Goal: Find specific page/section: Find specific page/section

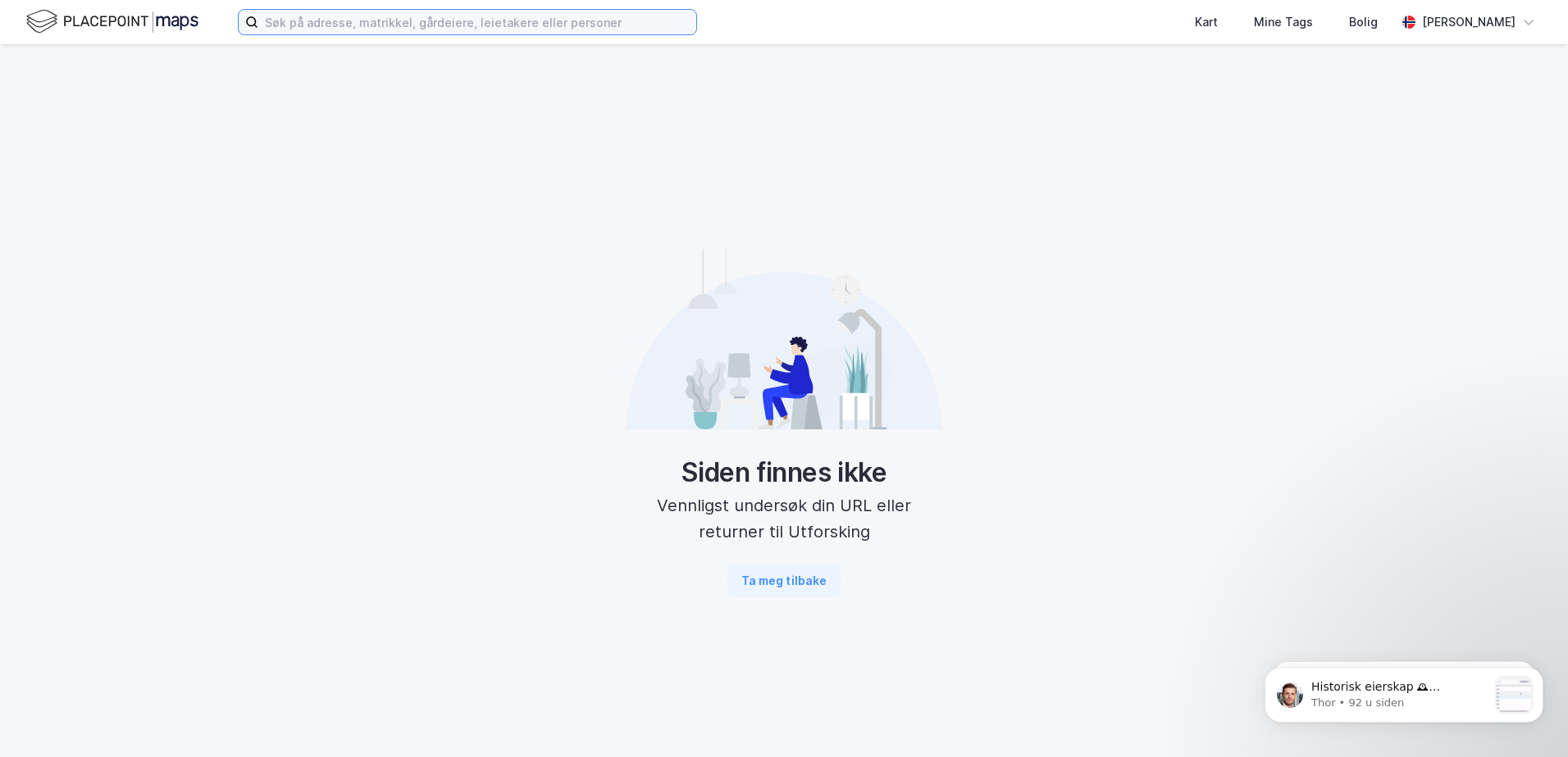
click at [597, 18] on input at bounding box center [476, 21] width 438 height 25
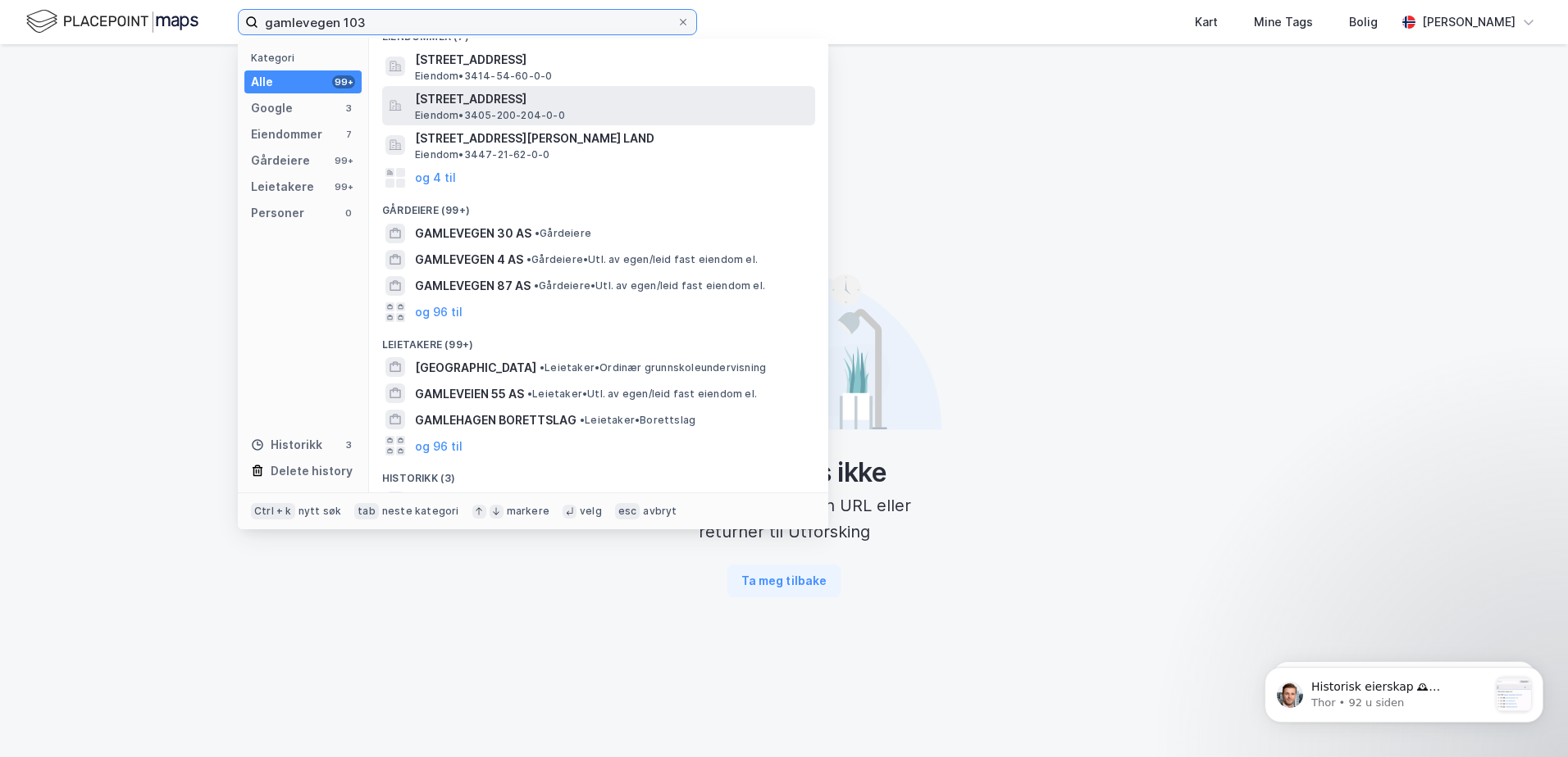
scroll to position [217, 0]
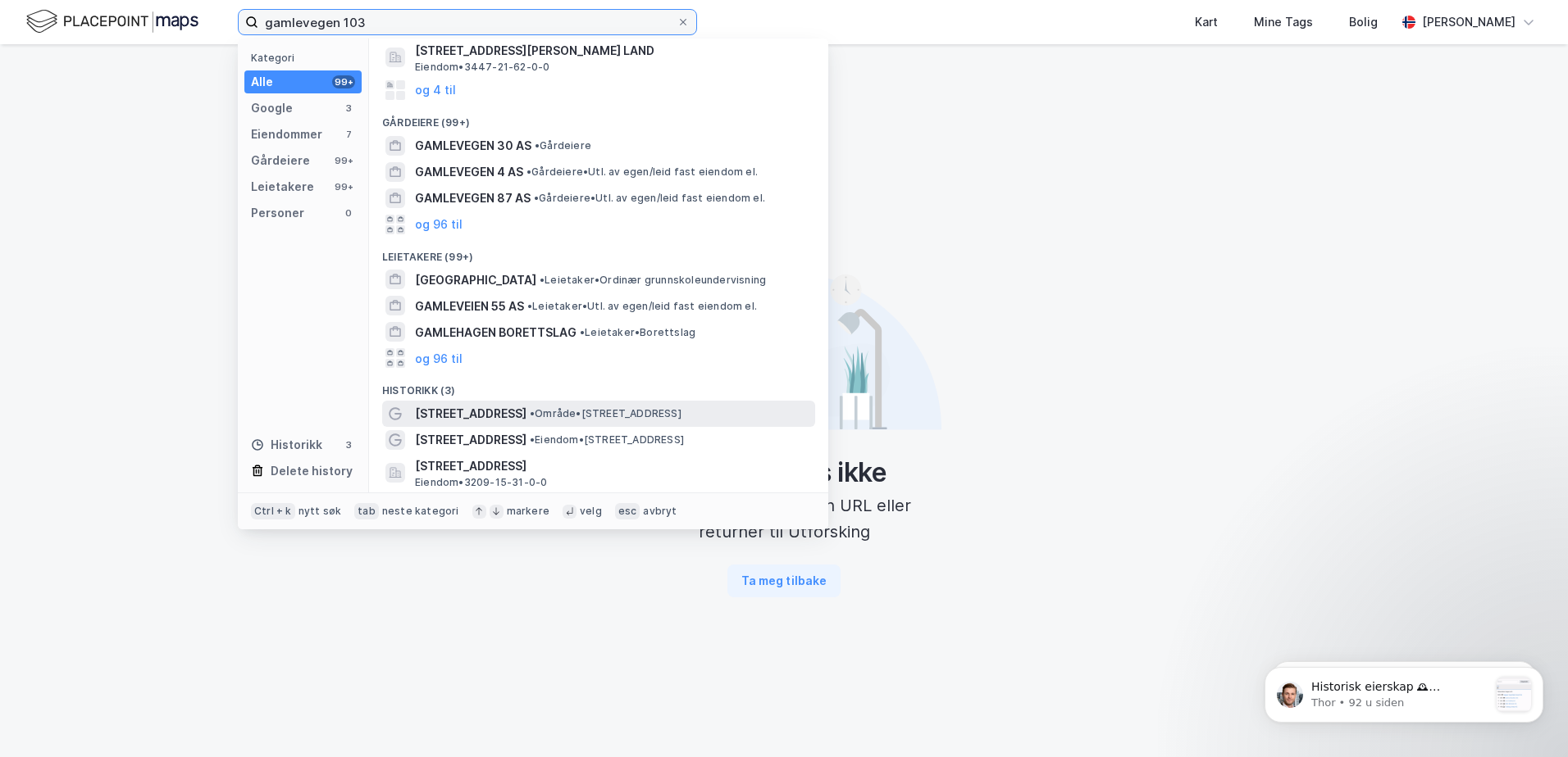
type input "gamlevegen 103"
click at [593, 413] on span "• Område • [STREET_ADDRESS]" at bounding box center [605, 413] width 151 height 13
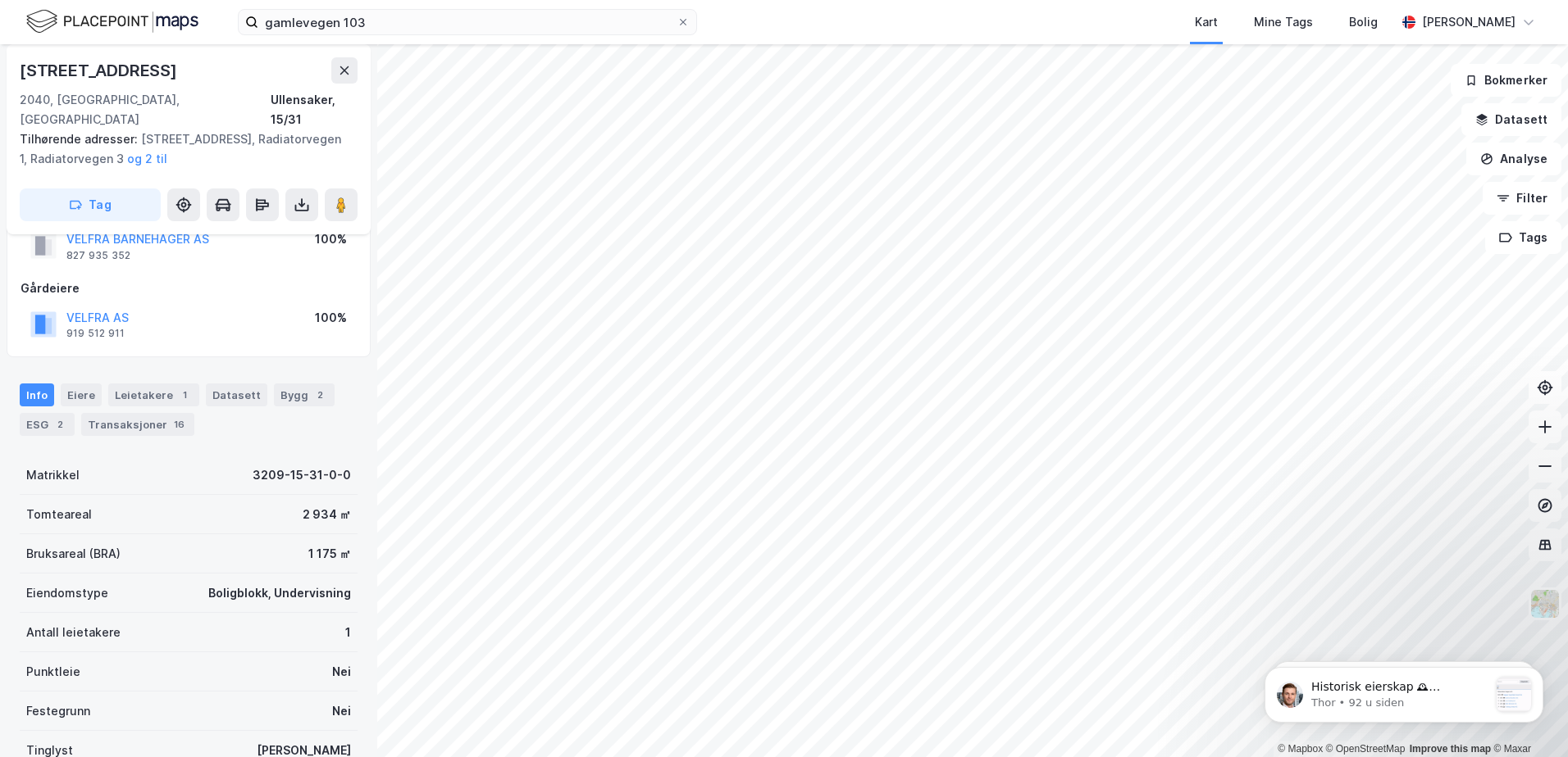
scroll to position [82, 0]
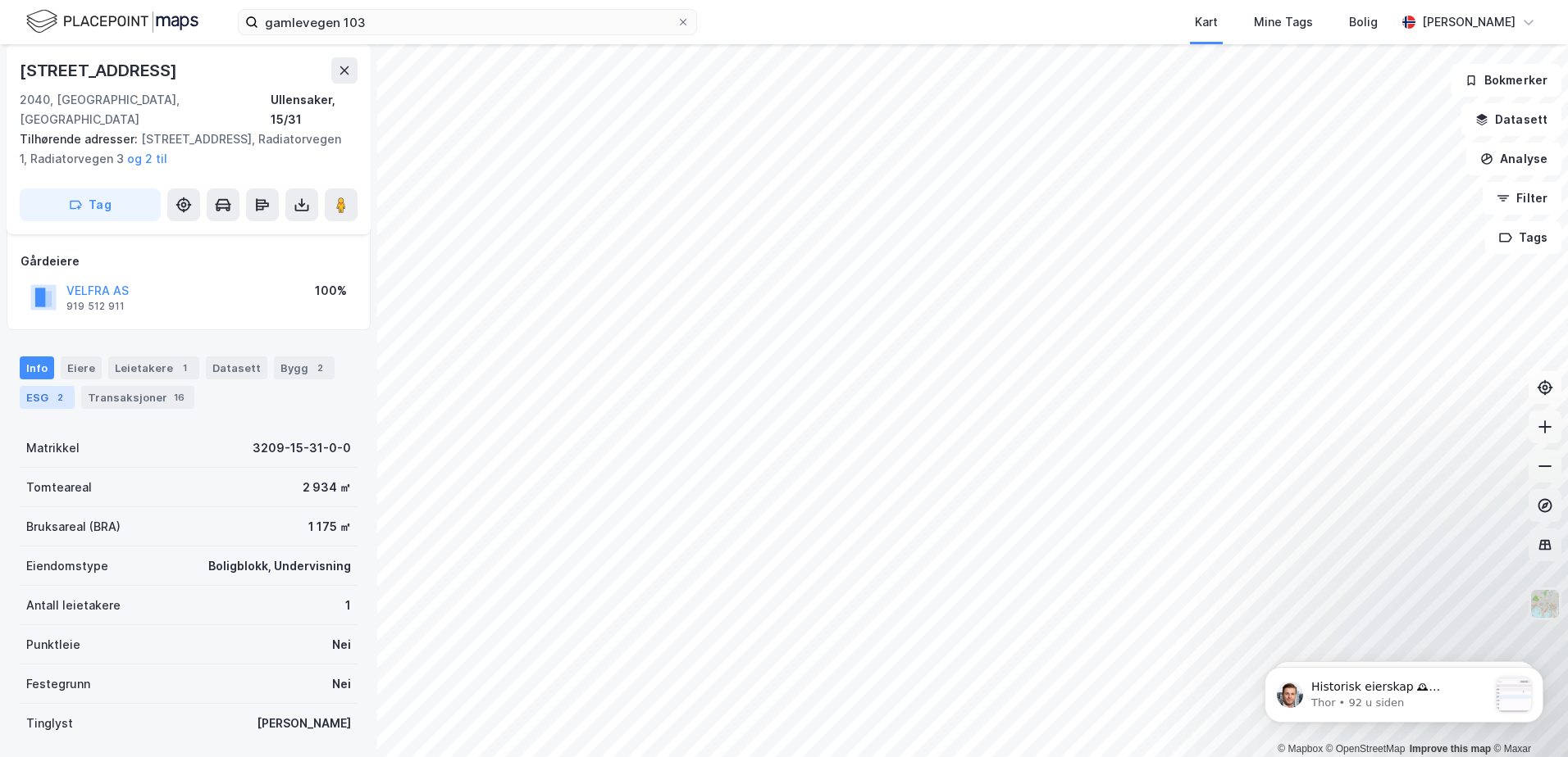
click at [48, 386] on div "ESG 2" at bounding box center [47, 397] width 55 height 23
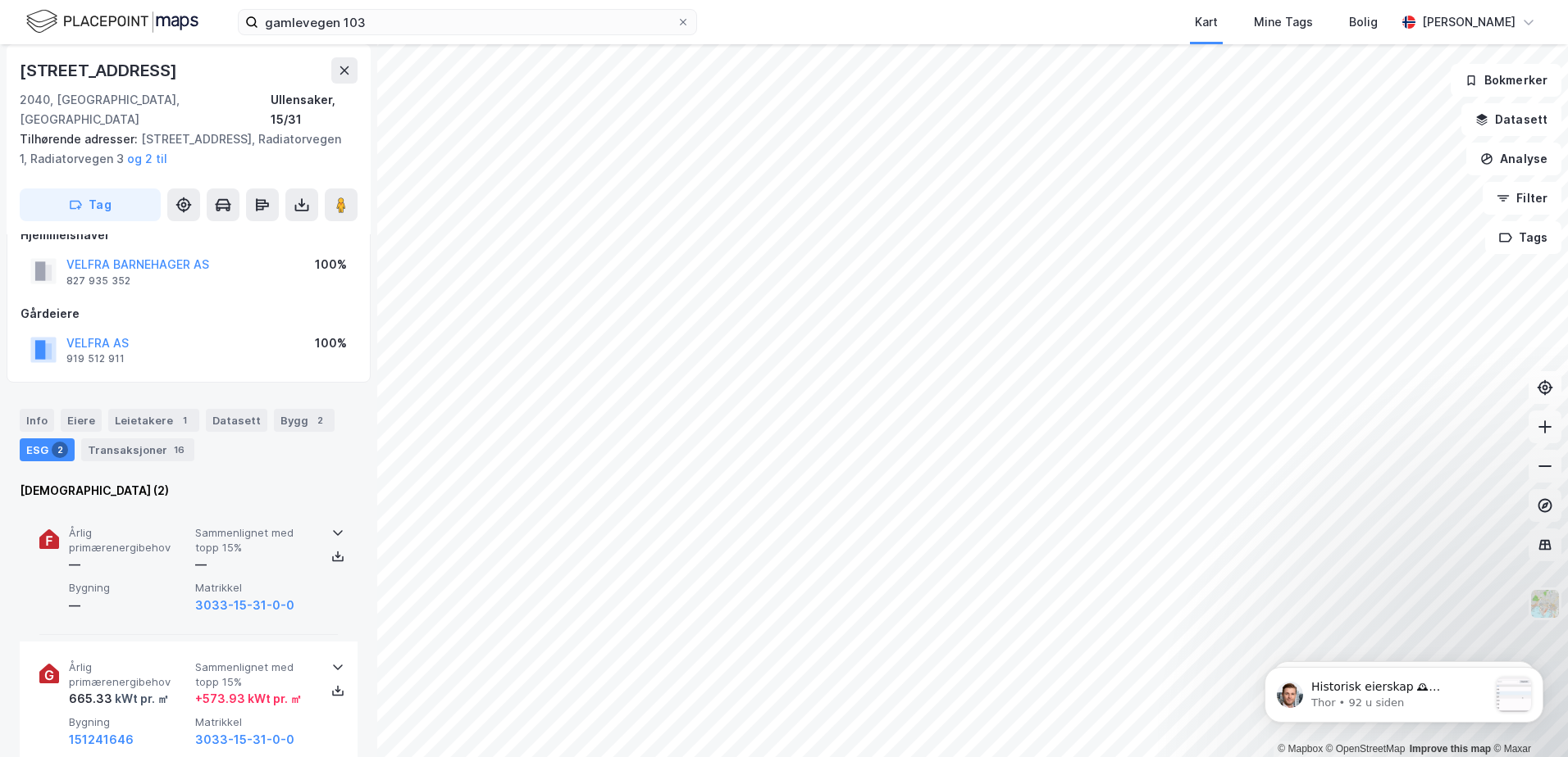
scroll to position [82, 0]
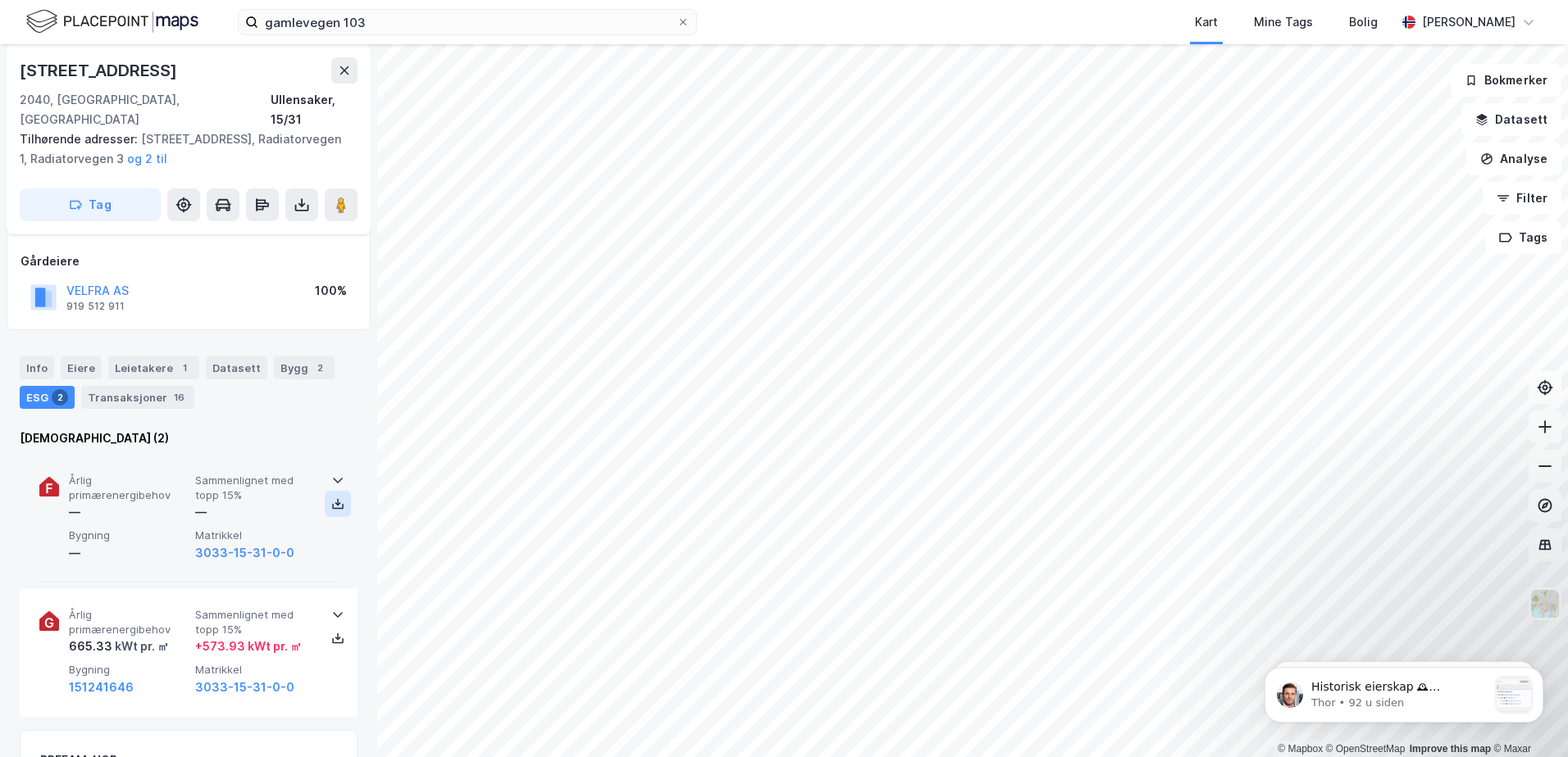
click at [336, 504] on icon at bounding box center [337, 507] width 11 height 6
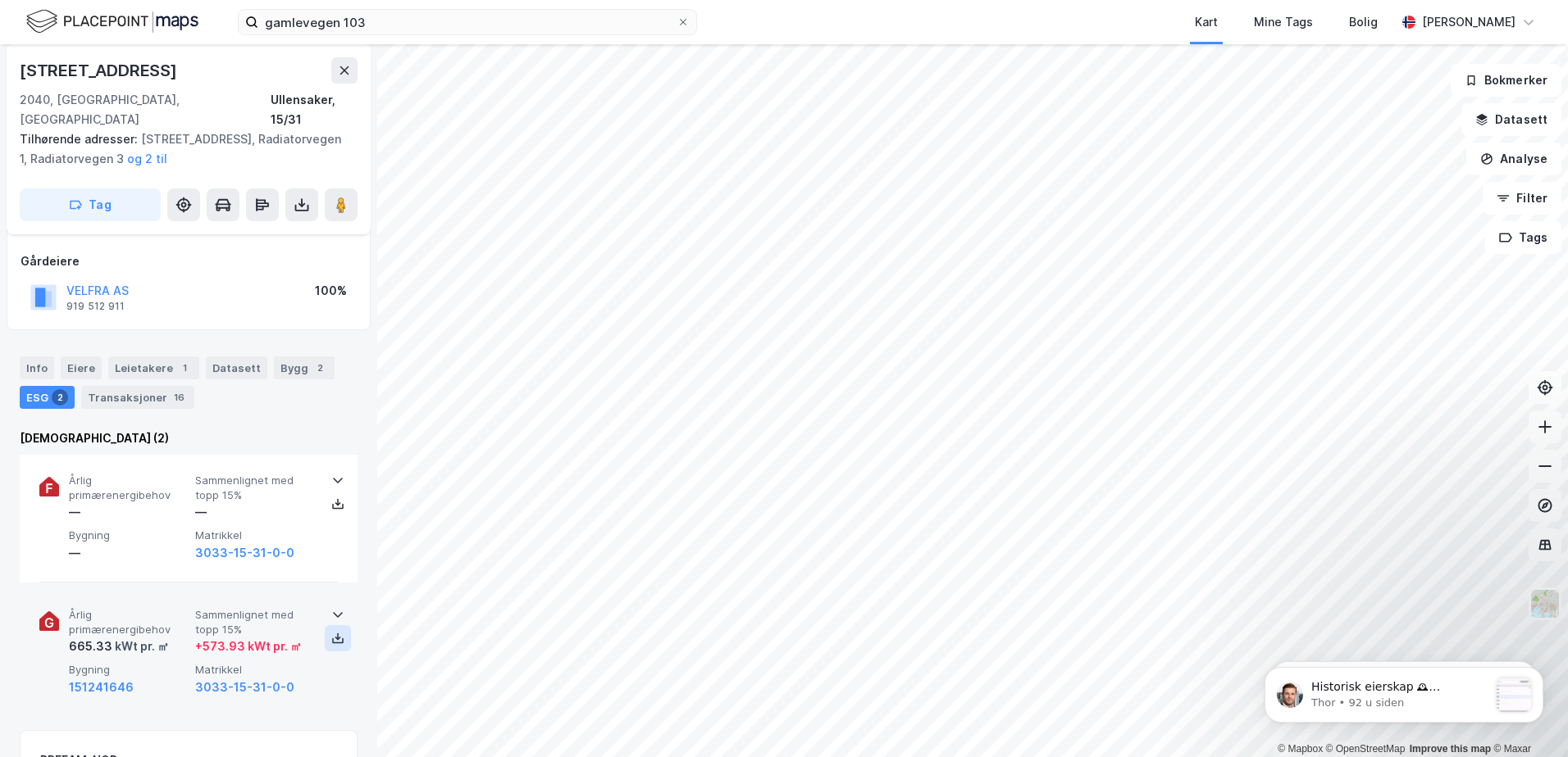
click at [335, 632] on icon at bounding box center [337, 638] width 13 height 13
